Goal: Task Accomplishment & Management: Use online tool/utility

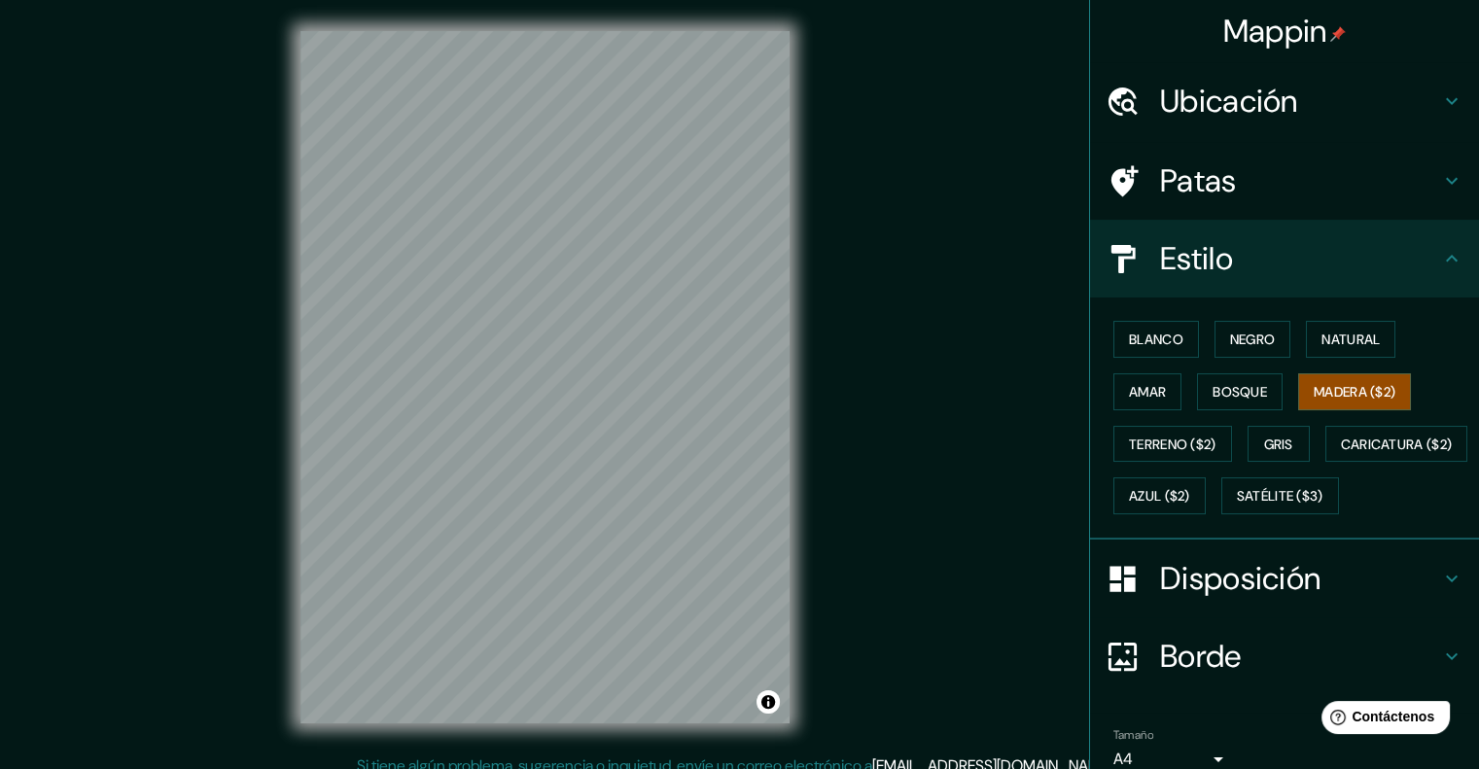
click at [1214, 599] on font "Disposición" at bounding box center [1240, 578] width 160 height 41
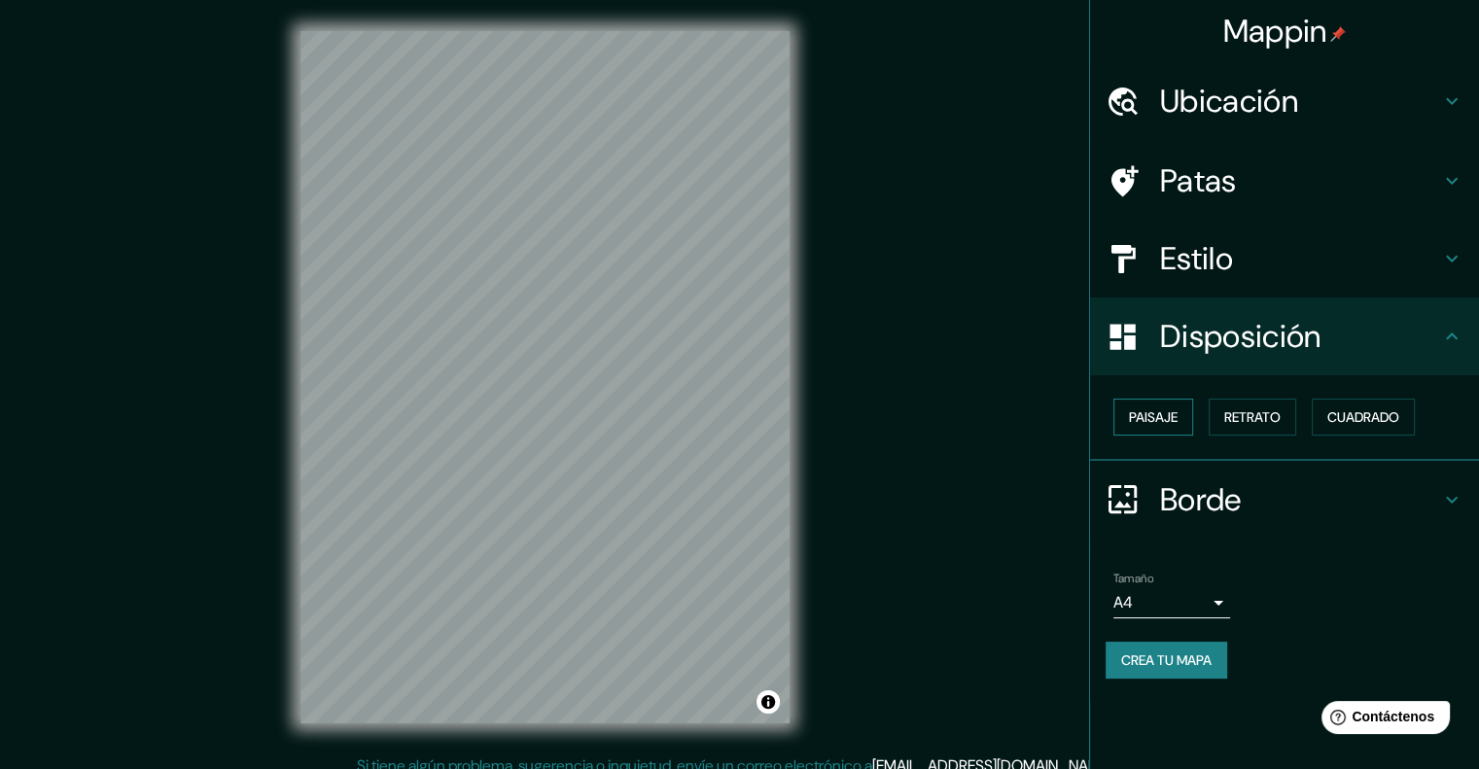
click at [1156, 414] on font "Paisaje" at bounding box center [1153, 417] width 49 height 18
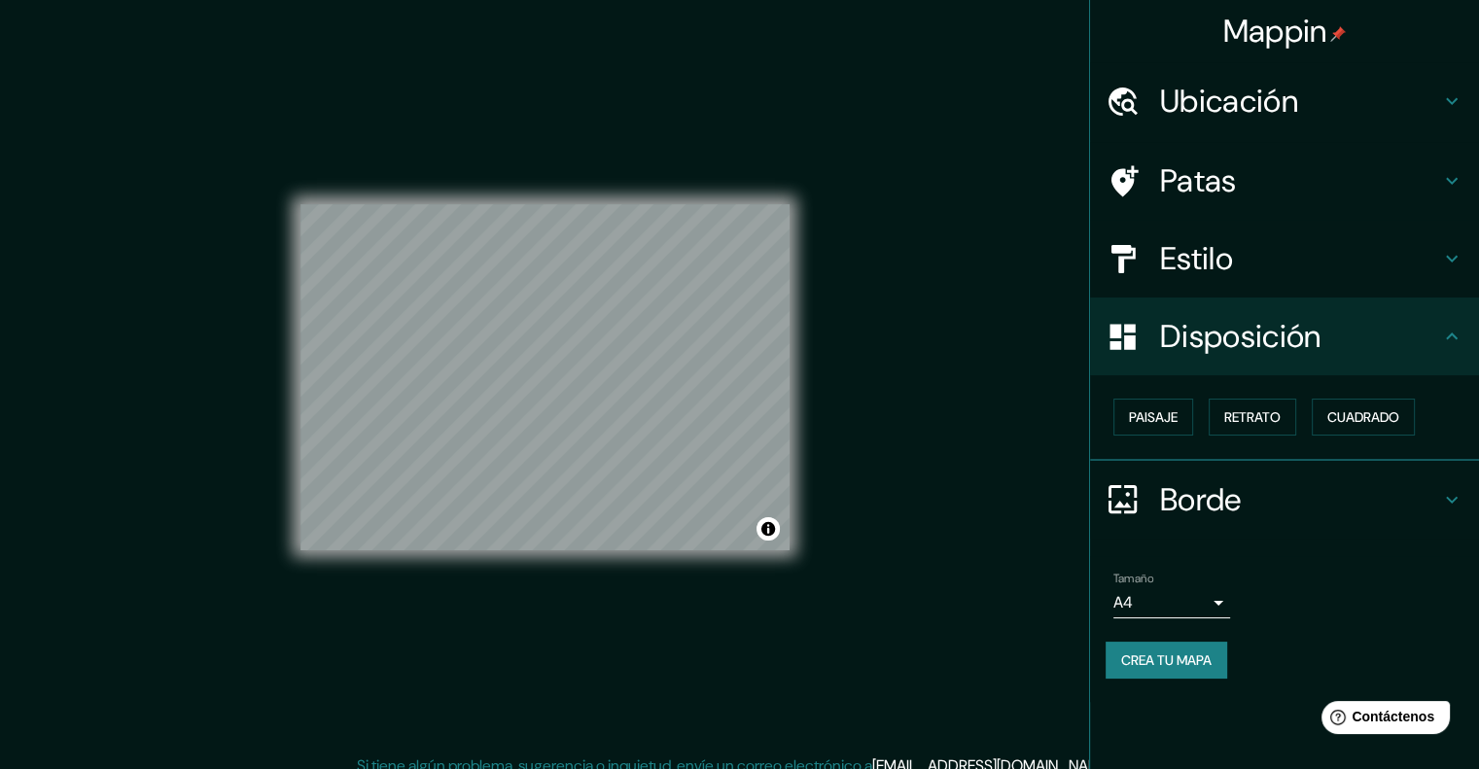
click at [1204, 404] on div "Paisaje Retrato Cuadrado" at bounding box center [1292, 417] width 373 height 53
click at [1248, 415] on font "Retrato" at bounding box center [1252, 417] width 56 height 18
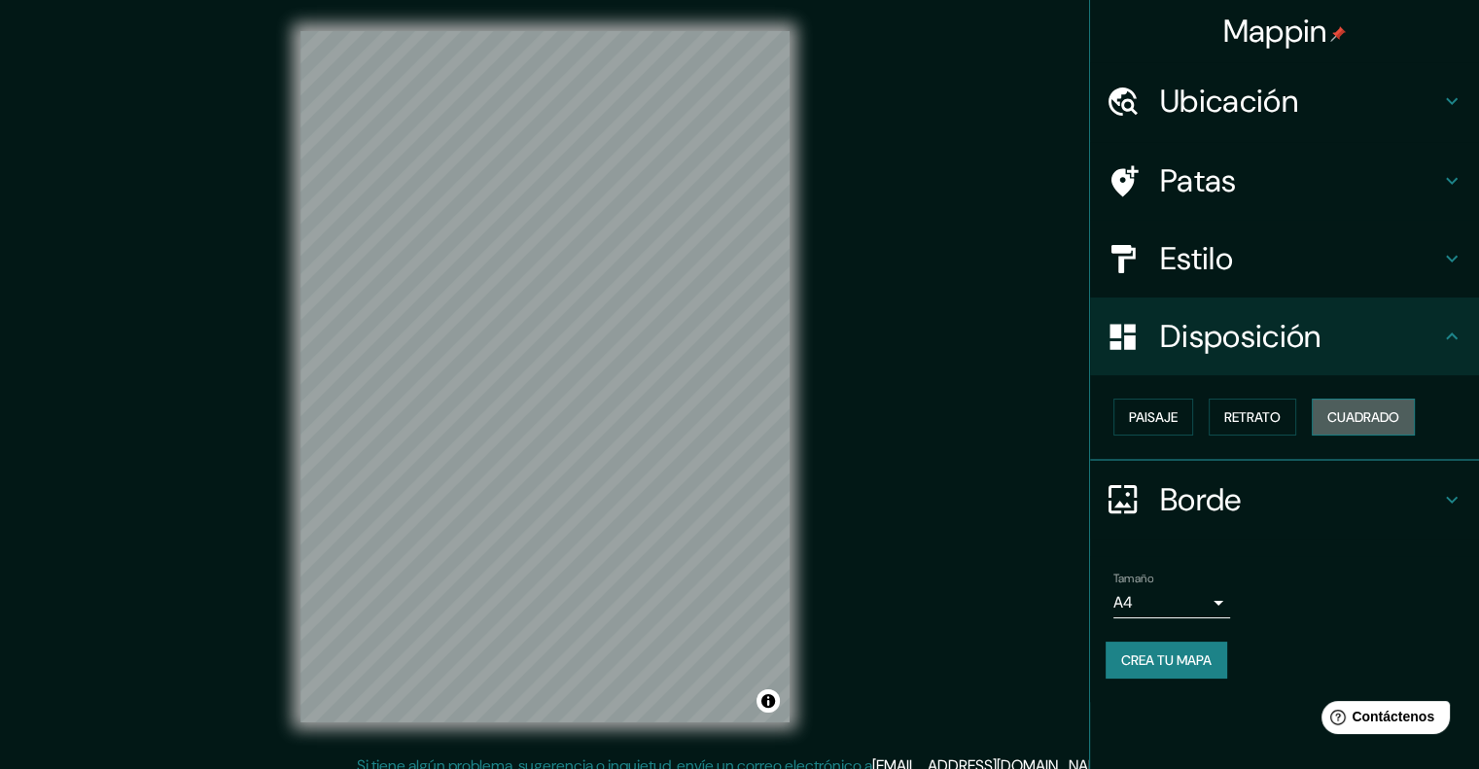
click at [1382, 408] on font "Cuadrado" at bounding box center [1363, 417] width 72 height 18
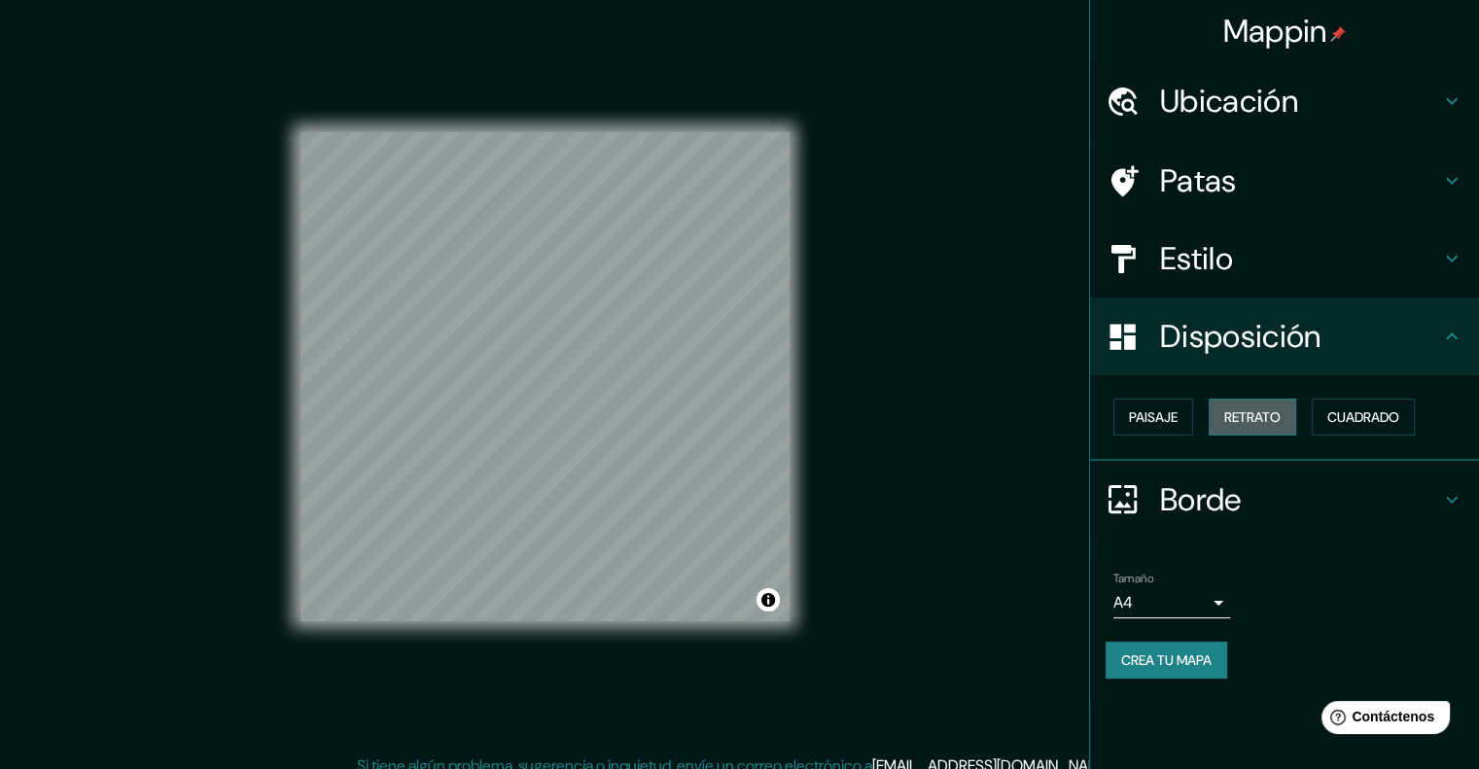
click at [1274, 417] on font "Retrato" at bounding box center [1252, 417] width 56 height 18
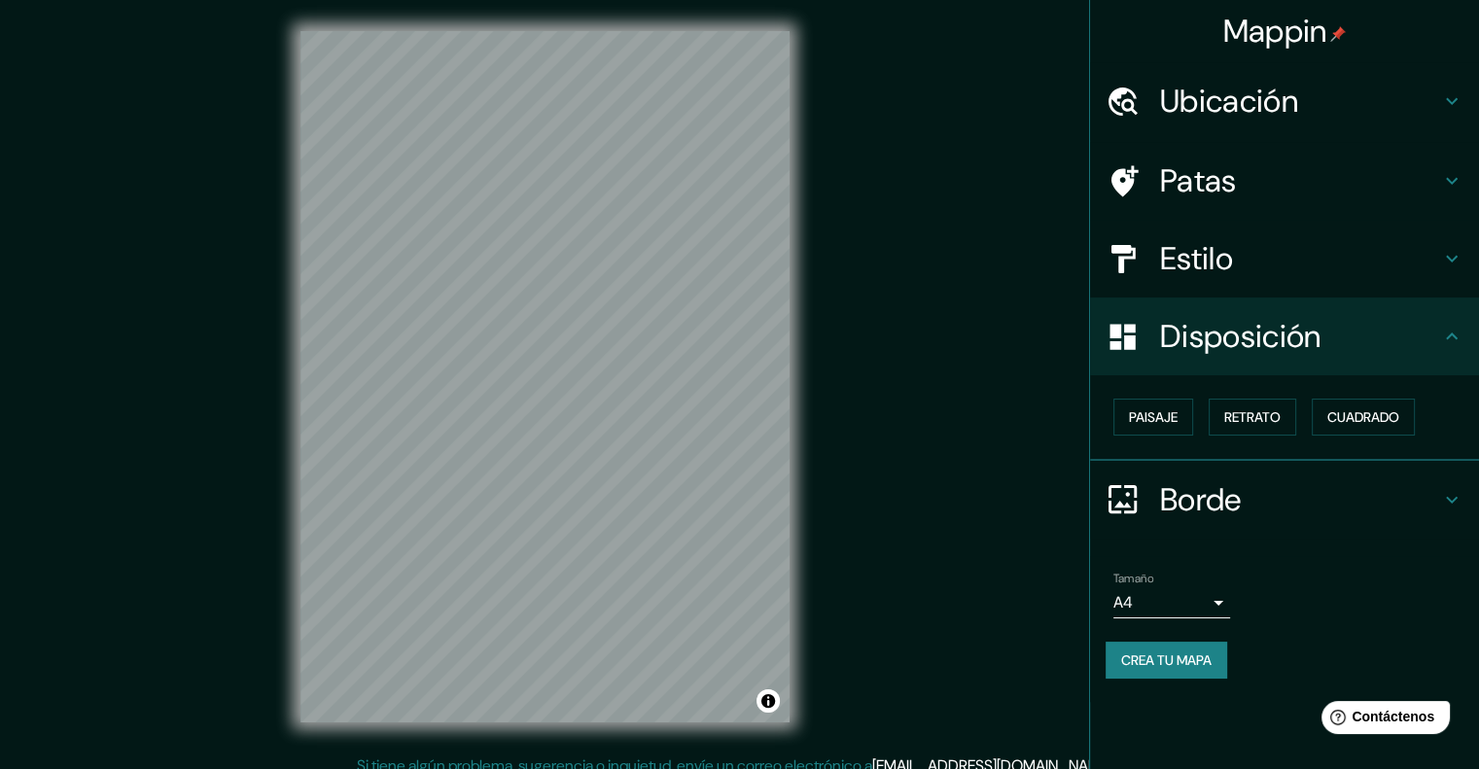
click at [1233, 479] on font "Borde" at bounding box center [1201, 499] width 82 height 41
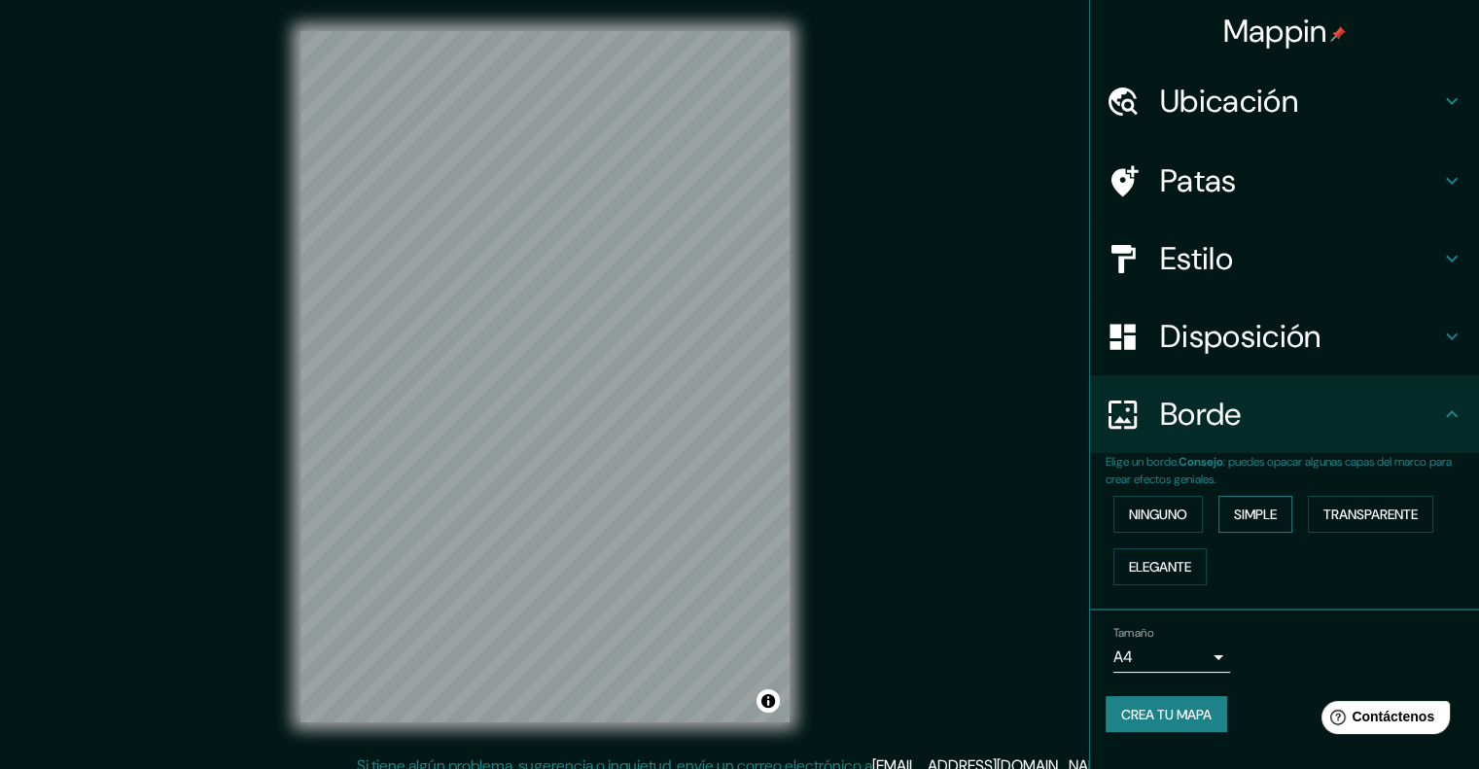
click at [1245, 509] on font "Simple" at bounding box center [1255, 515] width 43 height 18
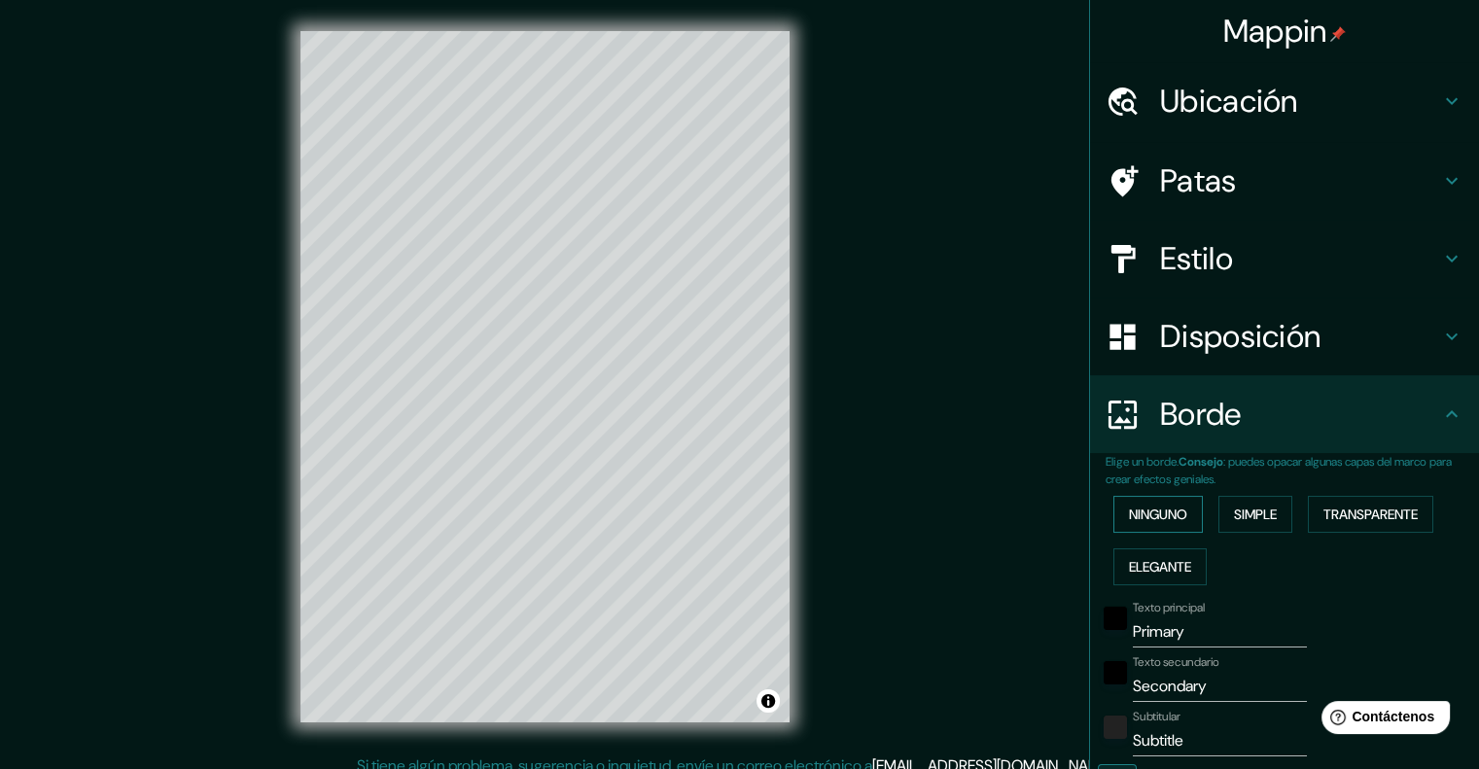
click at [1141, 513] on font "Ninguno" at bounding box center [1158, 515] width 58 height 18
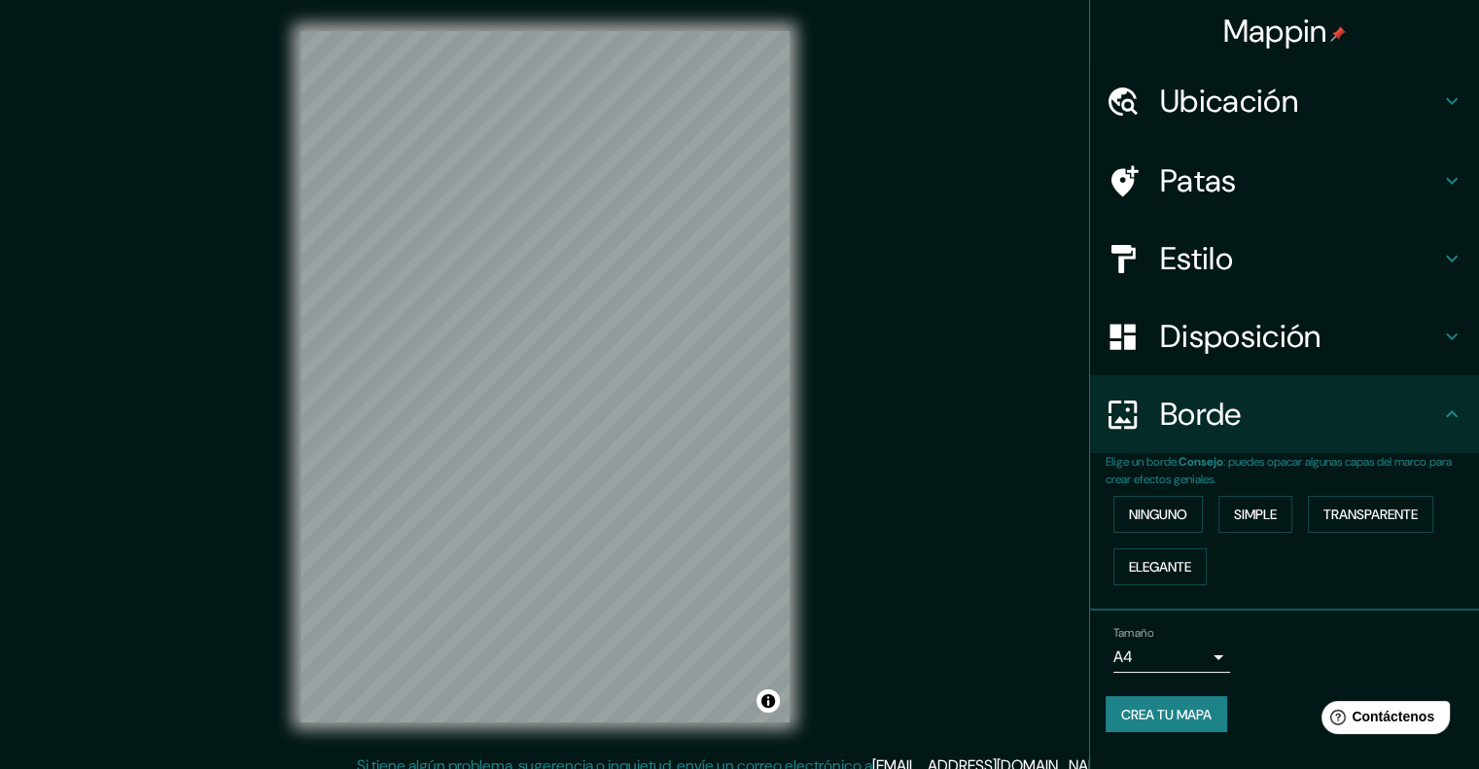
click at [1202, 194] on font "Patas" at bounding box center [1198, 180] width 77 height 41
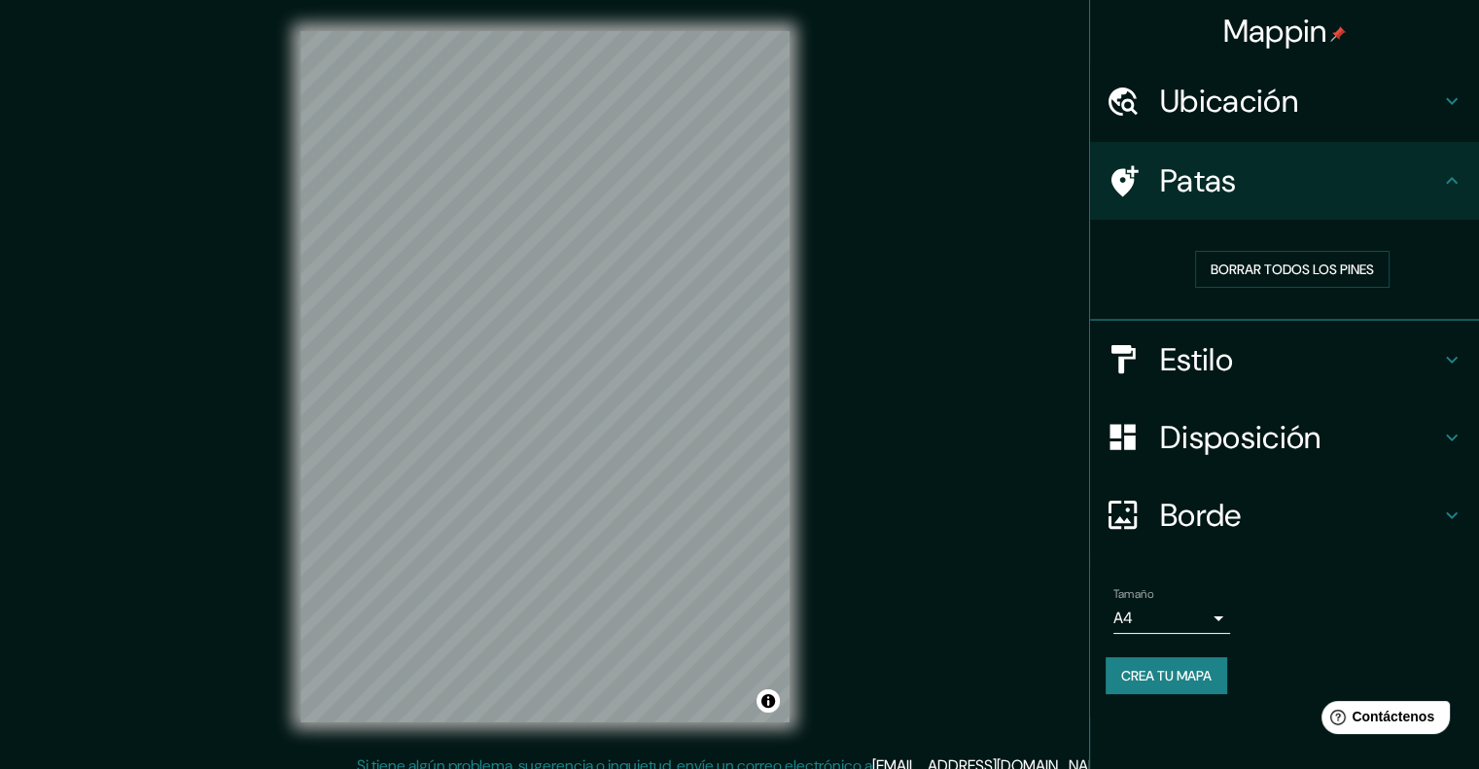
click at [1202, 194] on font "Patas" at bounding box center [1198, 180] width 77 height 41
click at [1244, 114] on font "Ubicación" at bounding box center [1229, 101] width 138 height 41
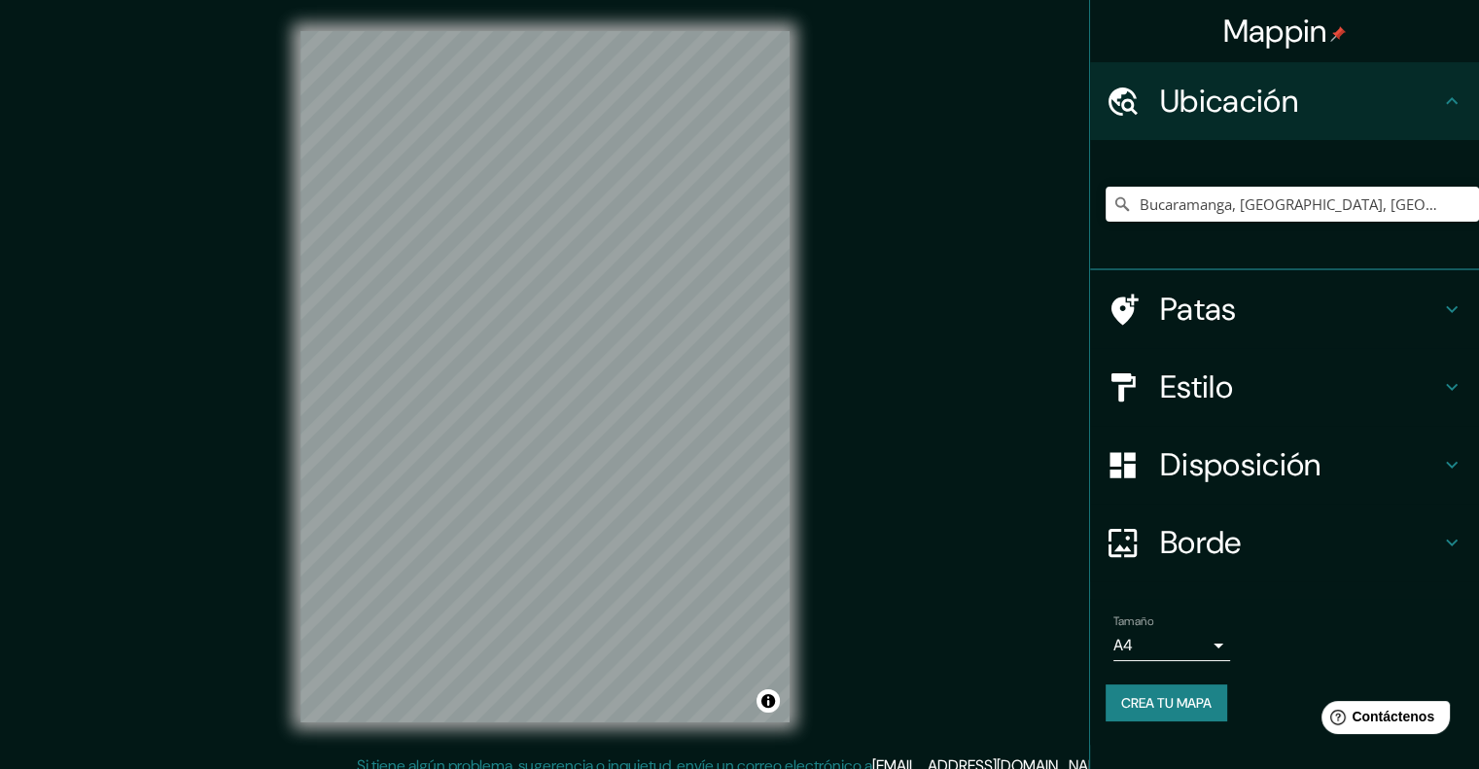
click at [1244, 114] on font "Ubicación" at bounding box center [1229, 101] width 138 height 41
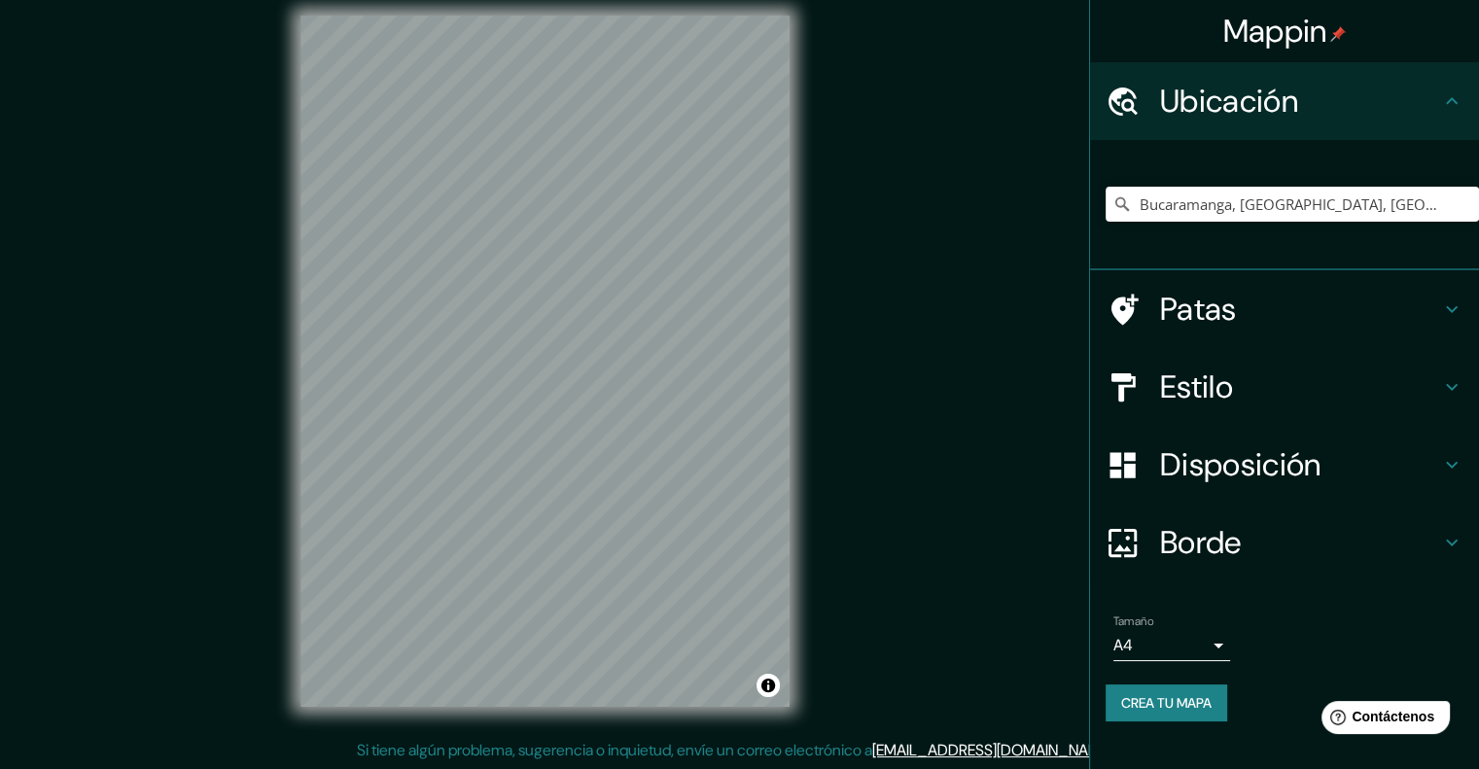
scroll to position [16, 0]
click at [1033, 557] on div "Mappin Ubicación Bucaramanga, [GEOGRAPHIC_DATA], [GEOGRAPHIC_DATA] Patas Estilo…" at bounding box center [739, 377] width 1479 height 786
